Goal: Task Accomplishment & Management: Complete application form

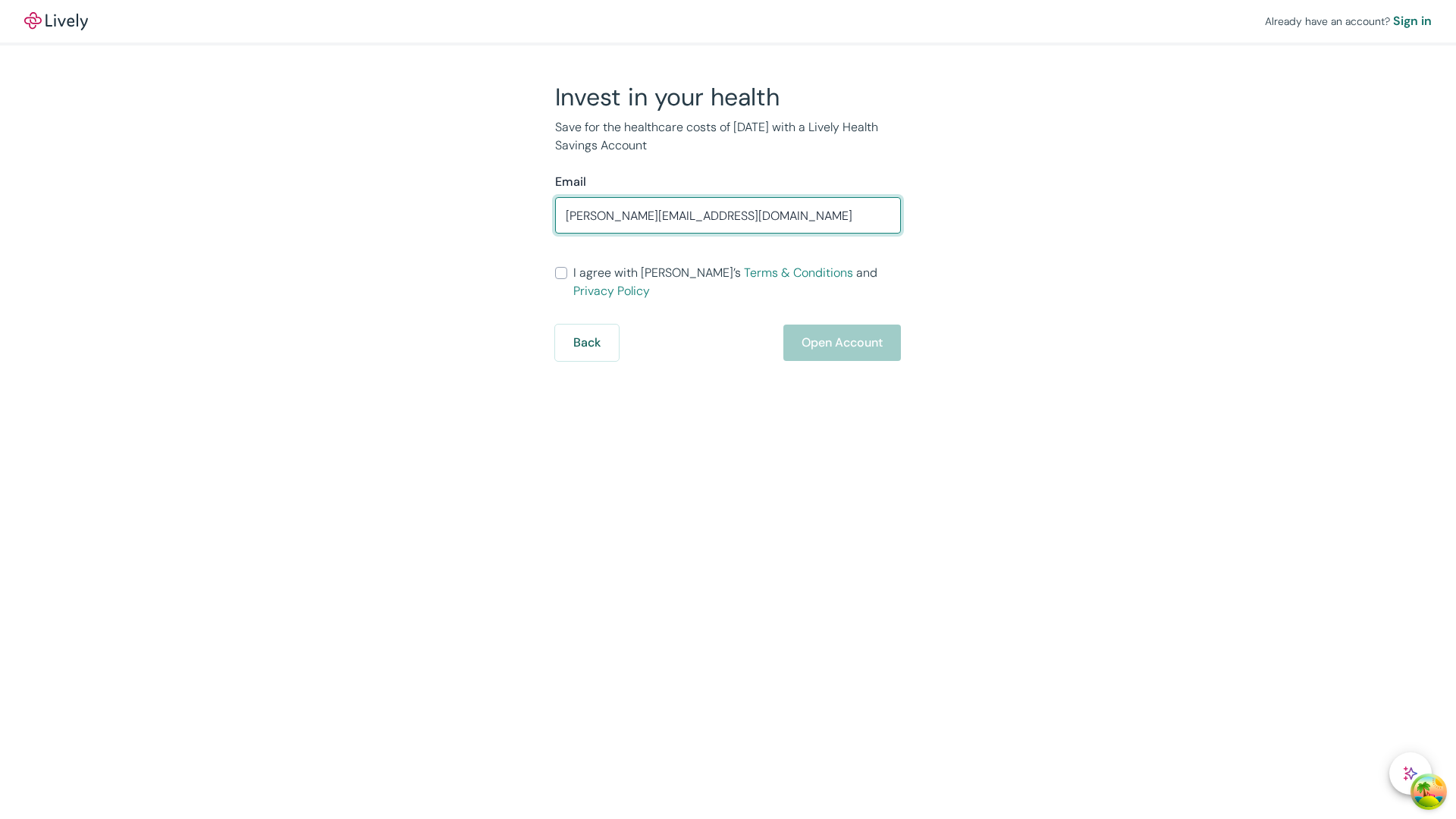
type input "[PERSON_NAME][EMAIL_ADDRESS][DOMAIN_NAME]"
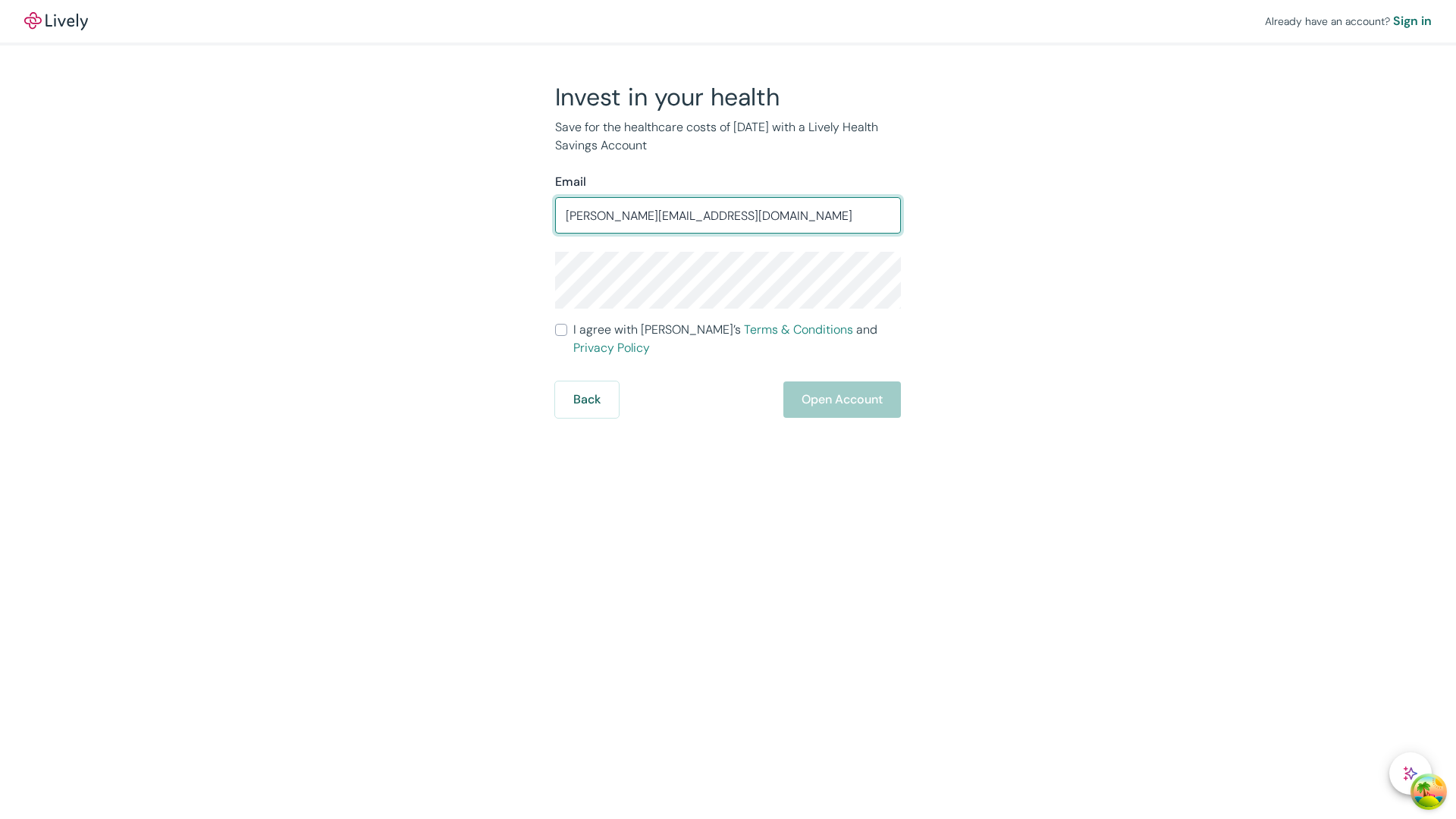
click at [561, 336] on input "I agree with Lively’s Terms & Conditions and Privacy Policy" at bounding box center [561, 329] width 12 height 12
checkbox input "true"
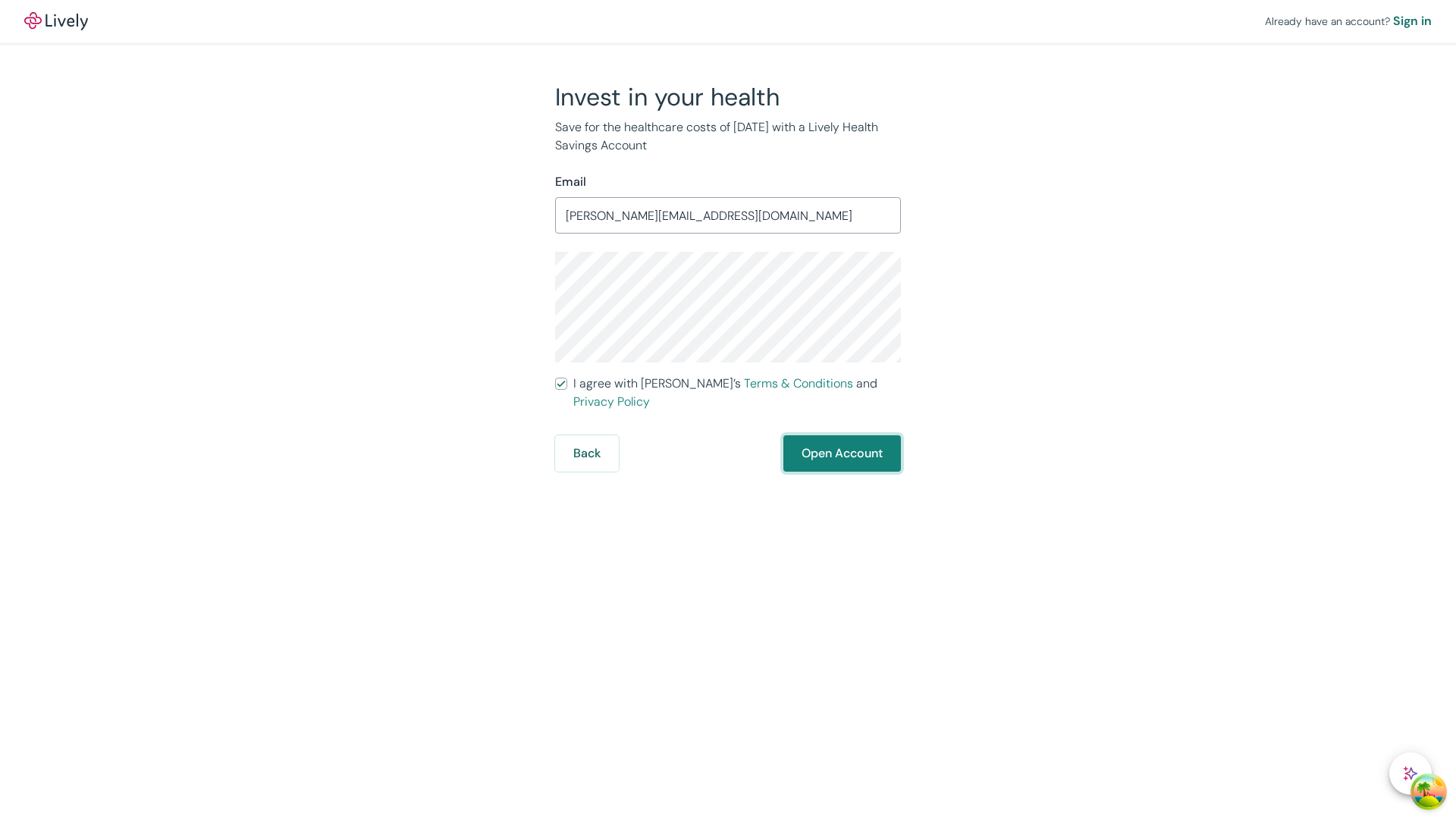
click at [841, 436] on button "Open Account" at bounding box center [842, 453] width 117 height 36
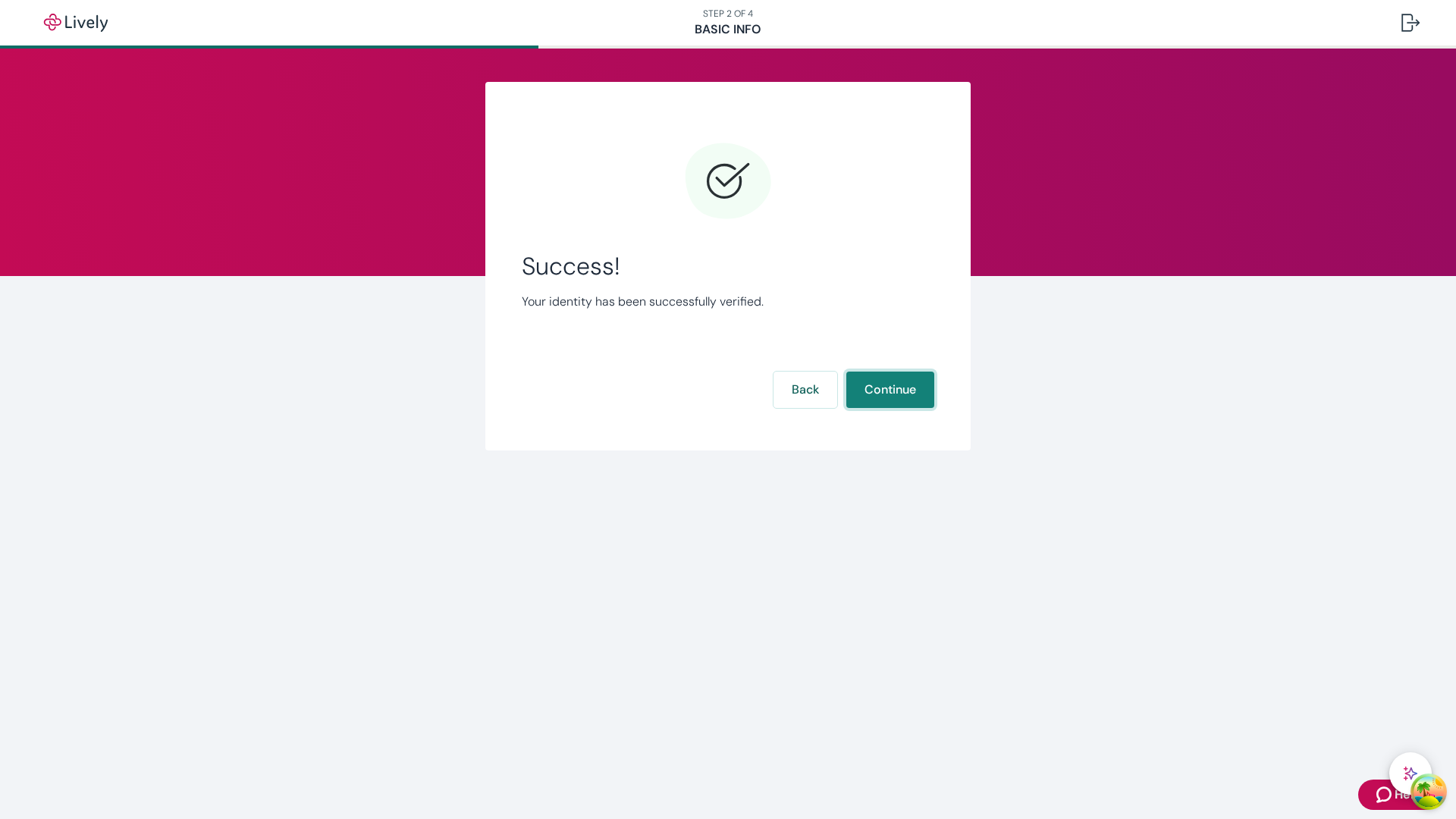
click at [889, 390] on button "Continue" at bounding box center [890, 390] width 88 height 36
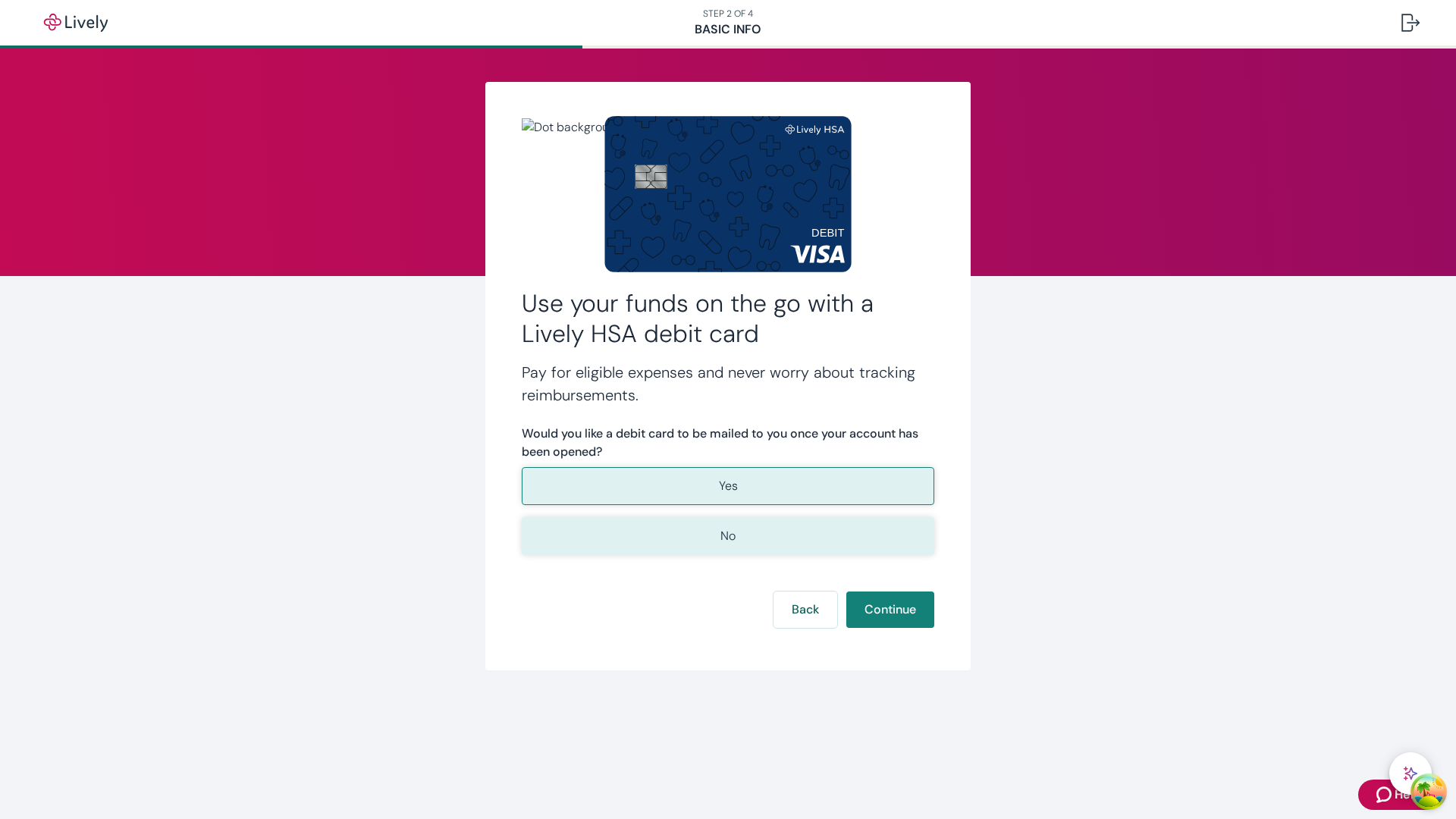
click at [727, 537] on p "No" at bounding box center [728, 537] width 15 height 19
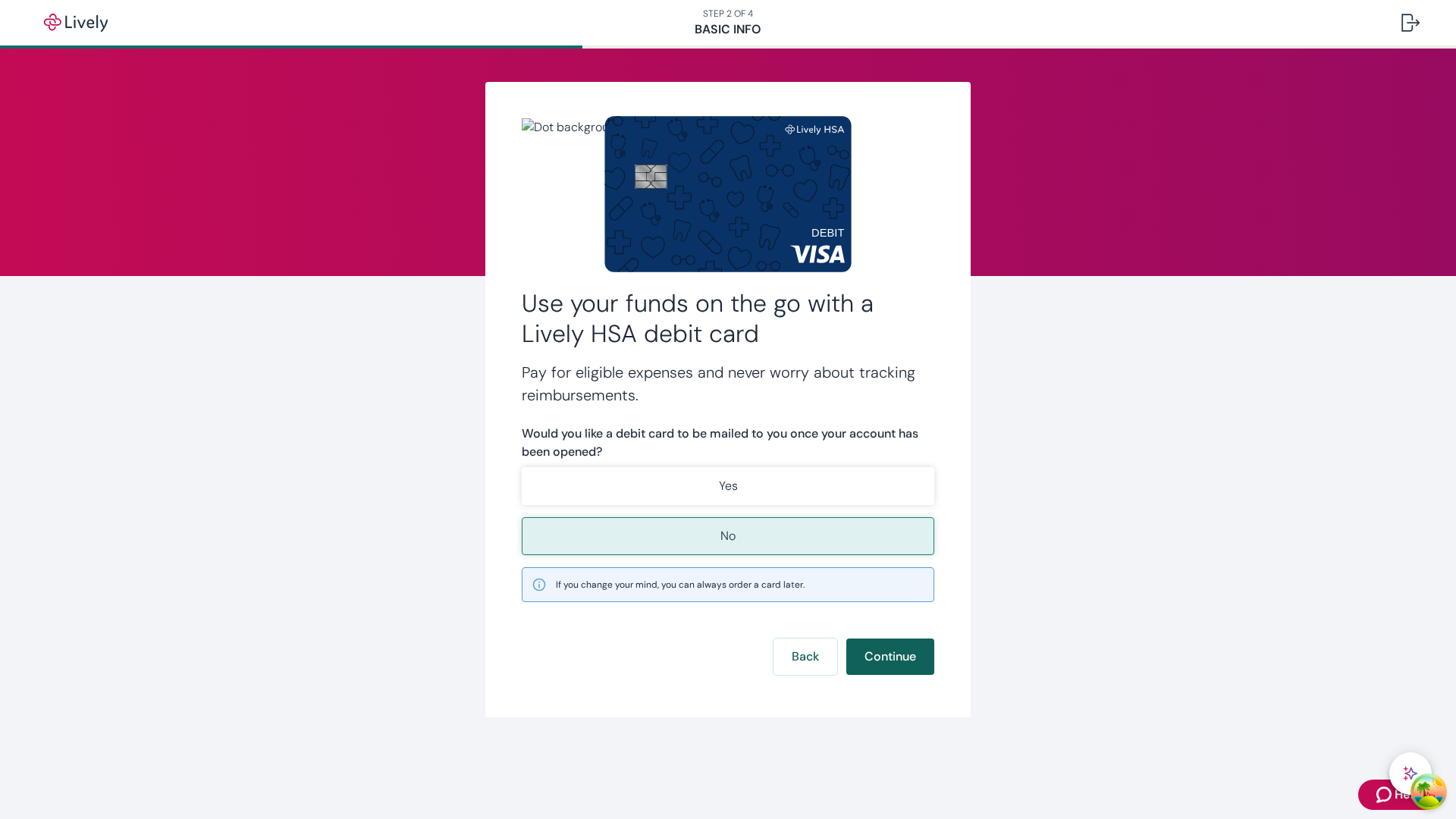
click at [889, 657] on button "Continue" at bounding box center [890, 656] width 88 height 36
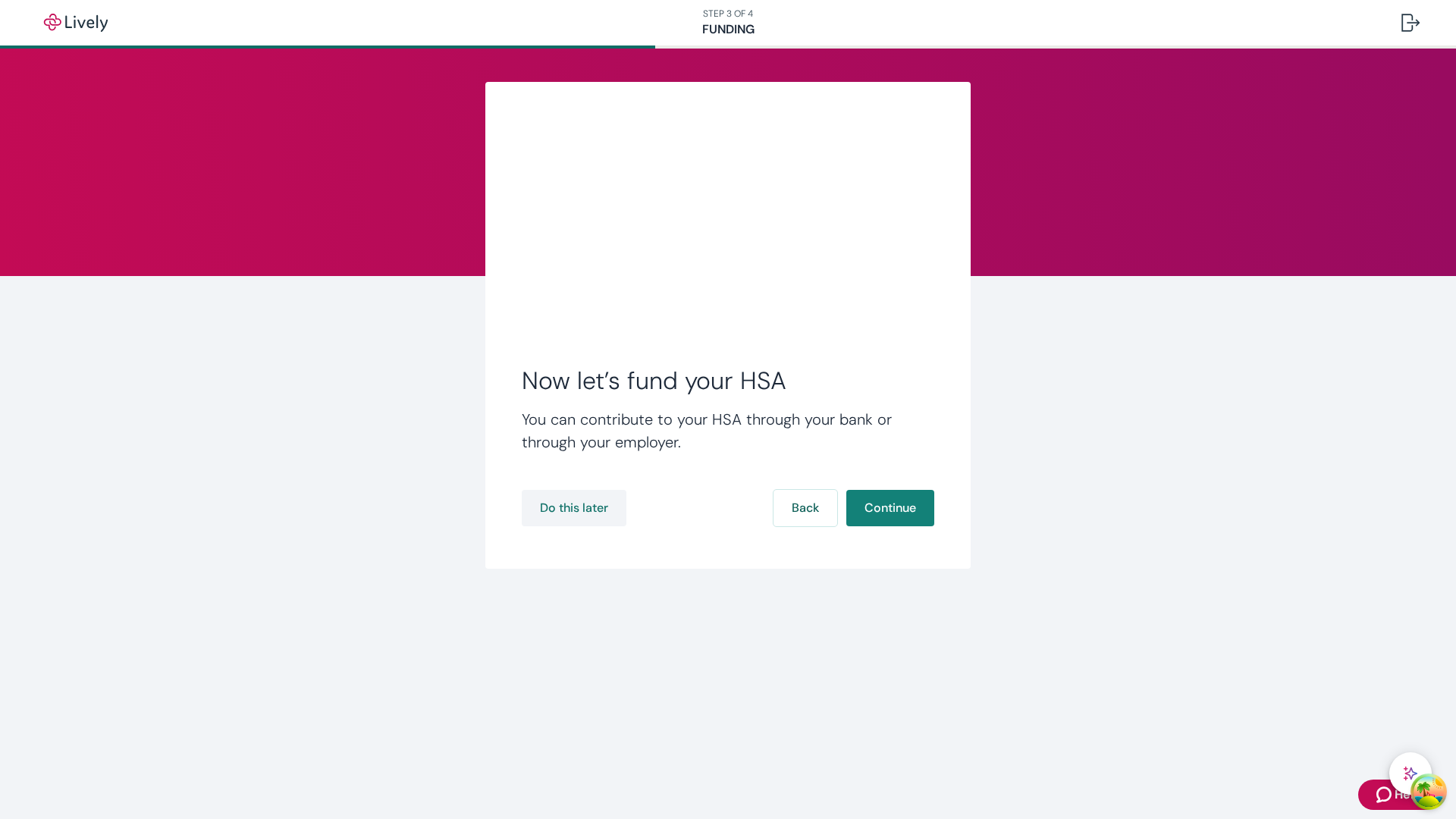
click at [574, 508] on button "Do this later" at bounding box center [574, 508] width 105 height 36
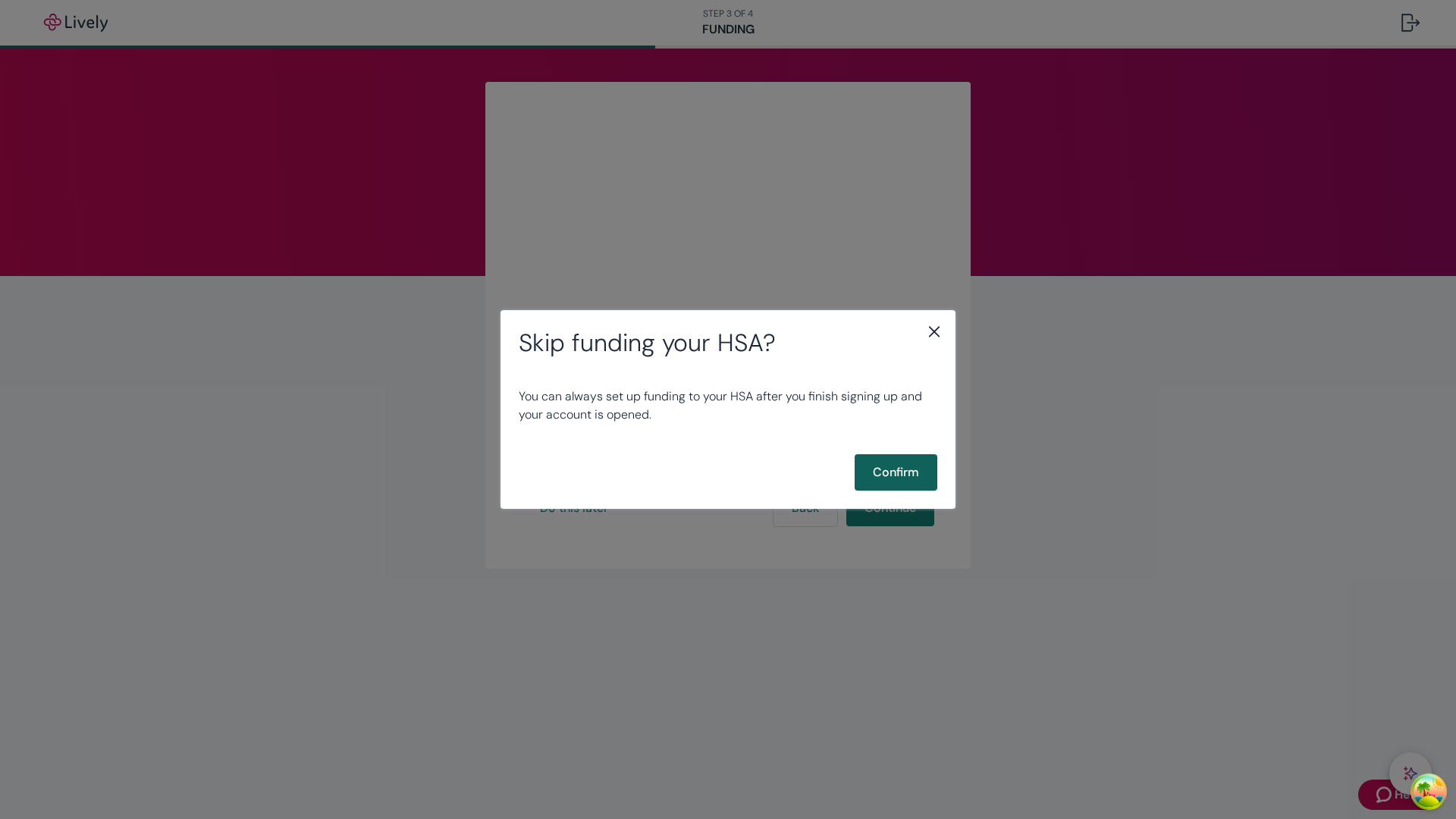
click at [895, 473] on button "Confirm" at bounding box center [895, 472] width 82 height 36
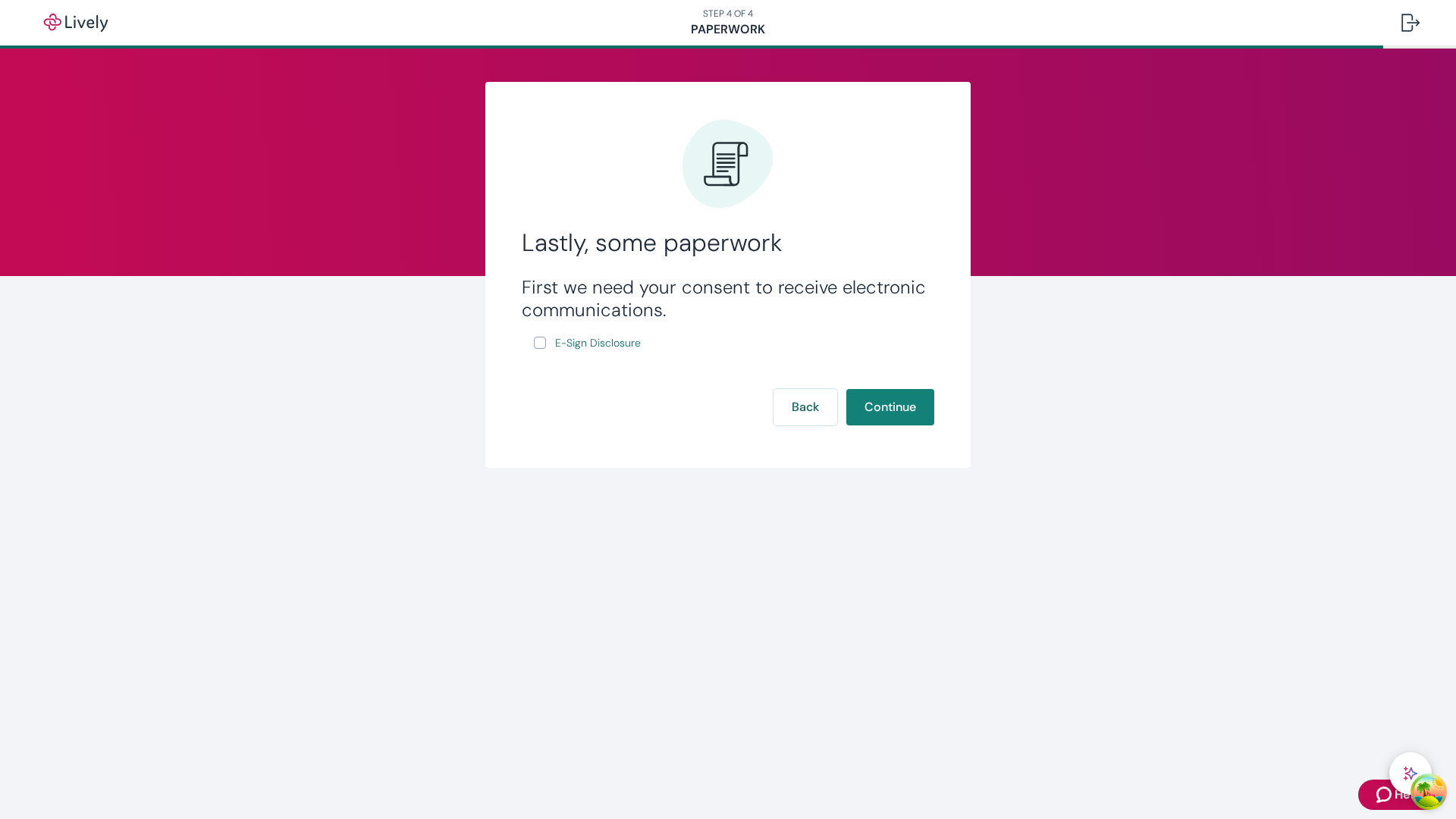
click at [540, 342] on input "E-Sign Disclosure" at bounding box center [539, 342] width 12 height 12
checkbox input "true"
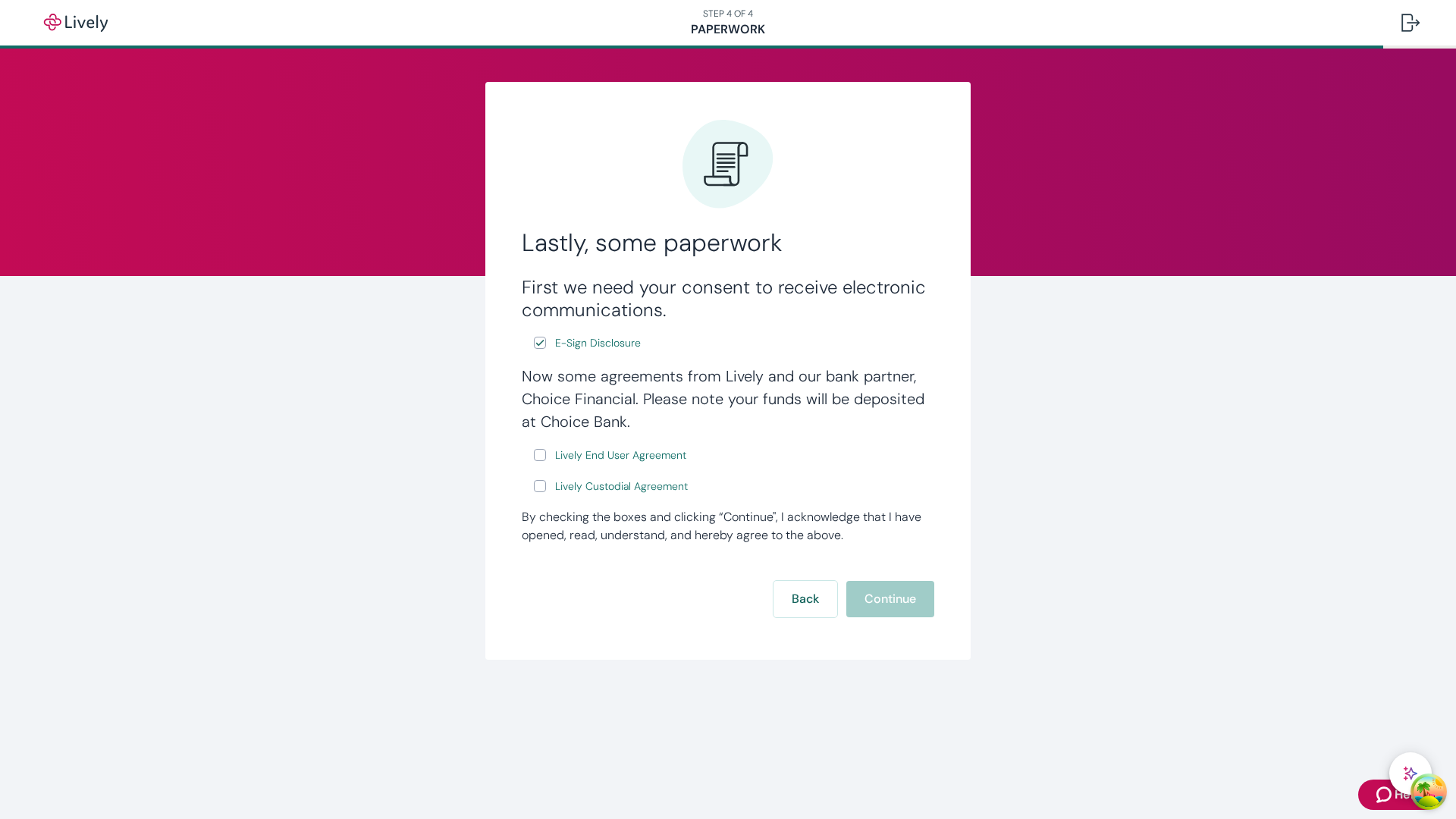
click at [540, 455] on input "Lively End User Agreement" at bounding box center [539, 454] width 12 height 12
checkbox input "true"
click at [540, 488] on input "Lively Custodial Agreement" at bounding box center [539, 486] width 12 height 12
checkbox input "true"
click at [889, 601] on button "Continue" at bounding box center [890, 599] width 88 height 36
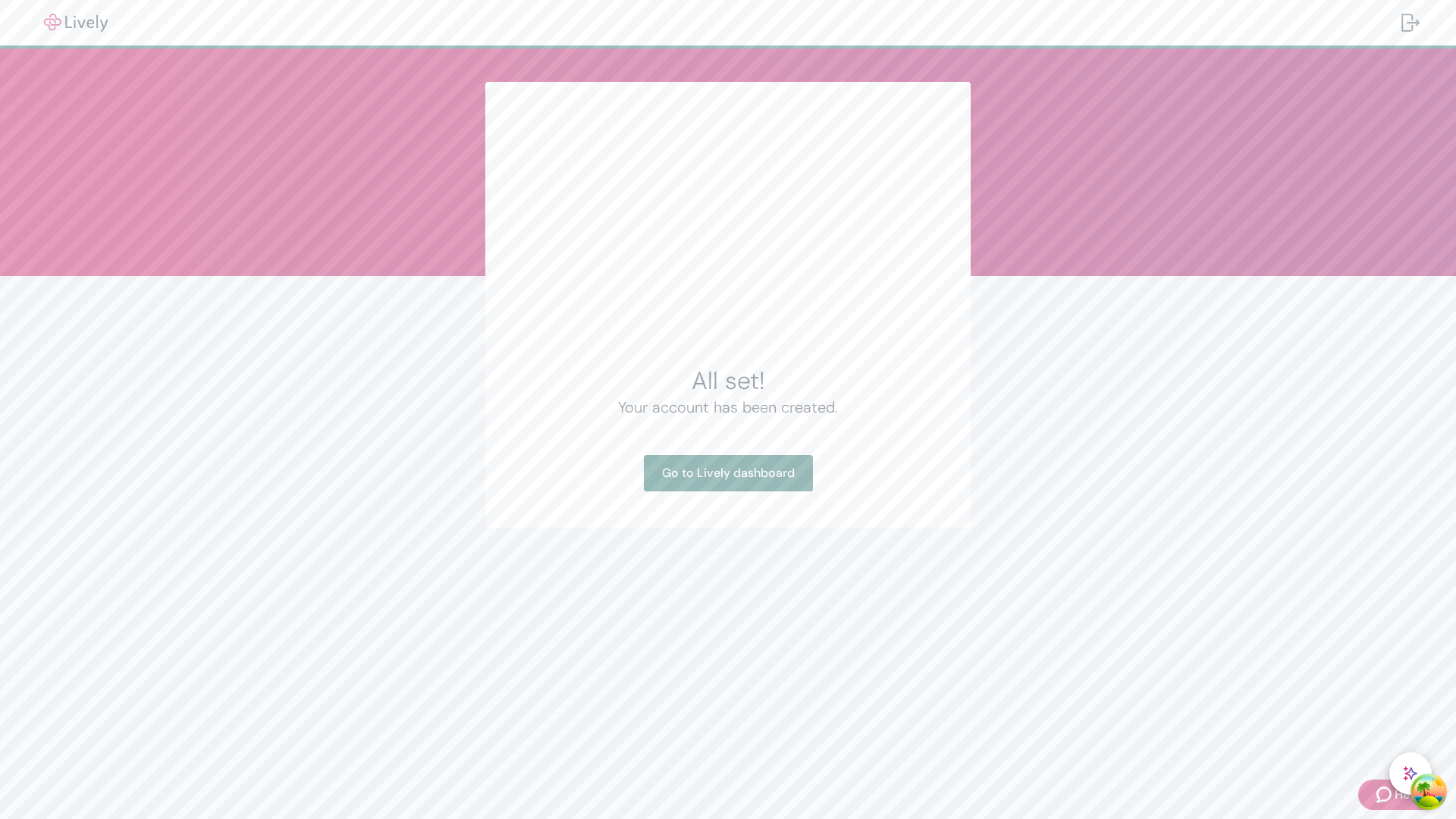
click at [727, 473] on link "Go to Lively dashboard" at bounding box center [728, 473] width 169 height 36
